Goal: Transaction & Acquisition: Download file/media

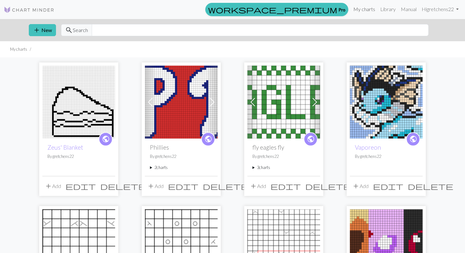
click at [363, 8] on link "My charts" at bounding box center [364, 9] width 27 height 13
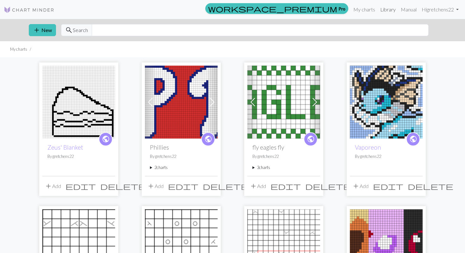
click at [388, 7] on link "Library" at bounding box center [388, 9] width 21 height 13
click at [338, 32] on input "text" at bounding box center [260, 30] width 337 height 12
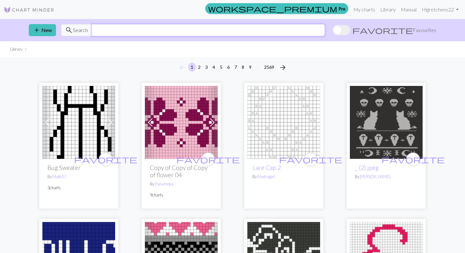
click at [304, 31] on input "text" at bounding box center [208, 30] width 233 height 12
type input "alphabet"
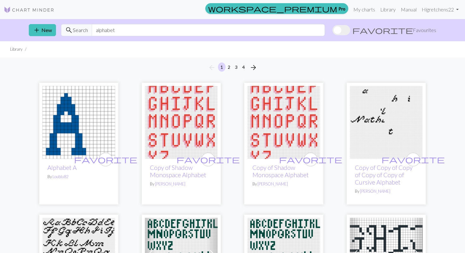
click at [147, 57] on div "arrow_back 1 2 3 4 arrow_forward" at bounding box center [232, 67] width 465 height 20
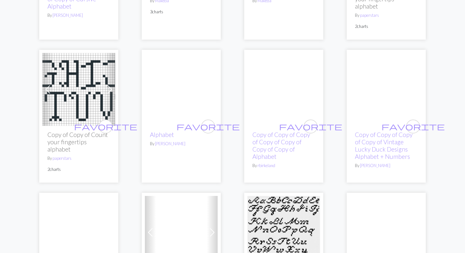
scroll to position [308, 0]
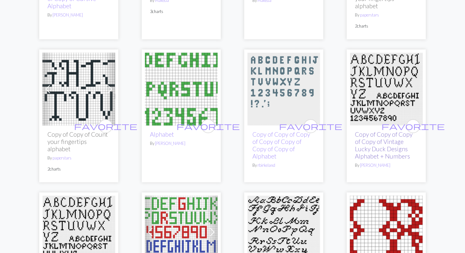
click at [378, 133] on link "Copy of Copy of Copy of Copy of Vintage Lucky Duck Designs Alphabet + Numbers" at bounding box center [384, 144] width 58 height 29
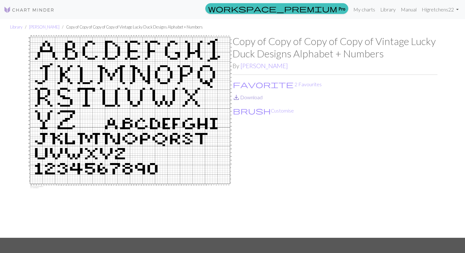
click at [249, 98] on link "save_alt Download" at bounding box center [248, 97] width 30 height 6
